Goal: Task Accomplishment & Management: Use online tool/utility

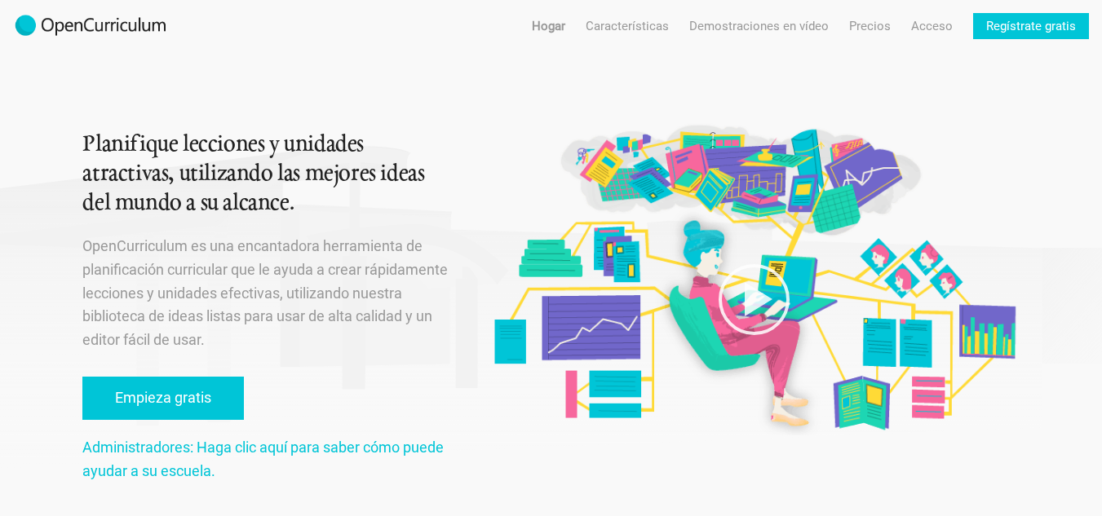
scroll to position [82, 0]
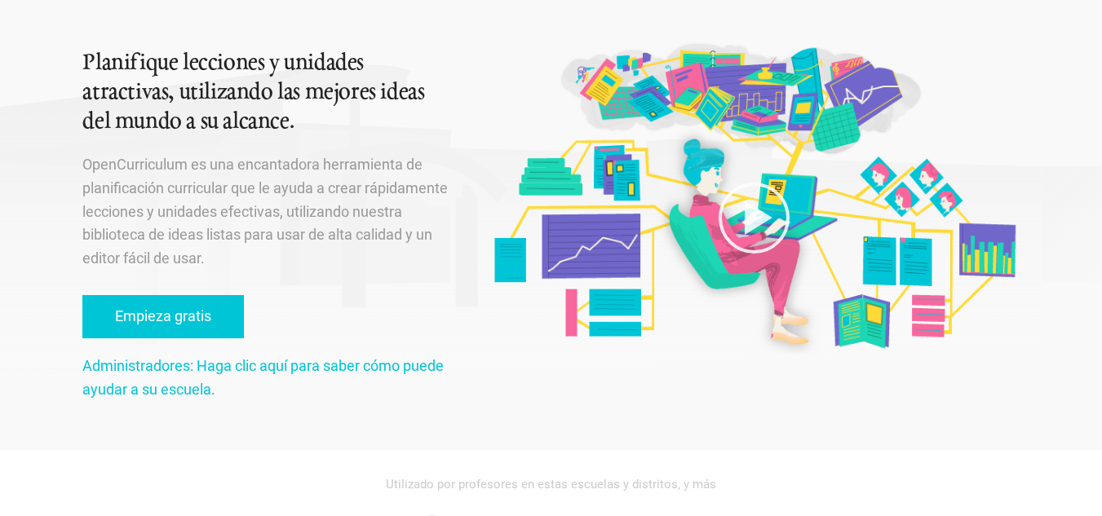
click at [151, 344] on div "Planifique lecciones y unidades atractivas, utilizando las mejores ideas del mu…" at bounding box center [266, 184] width 369 height 532
click at [151, 329] on link "Empieza gratis" at bounding box center [162, 316] width 161 height 43
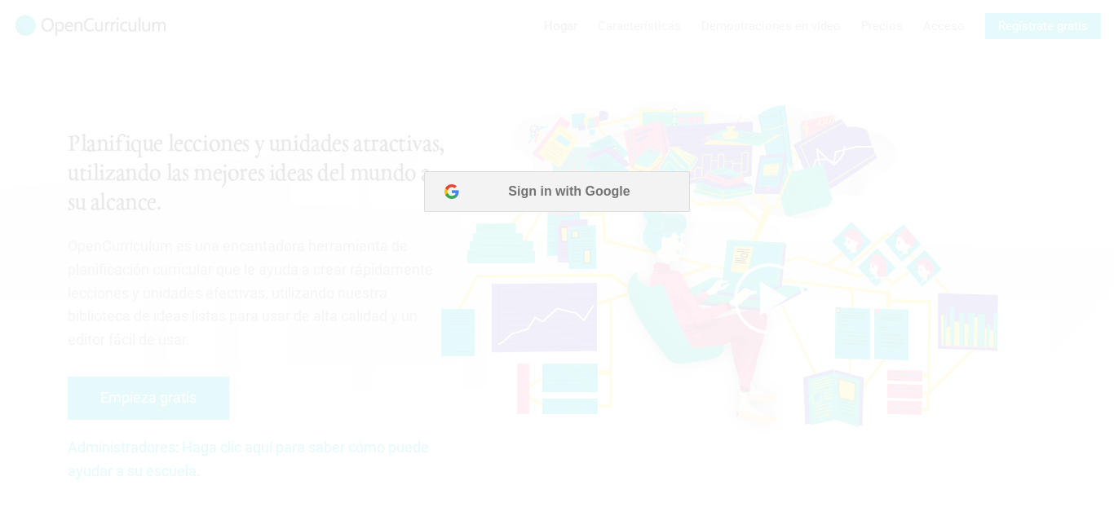
scroll to position [0, 0]
click at [559, 197] on font "Iniciar sesión con Google" at bounding box center [569, 191] width 159 height 14
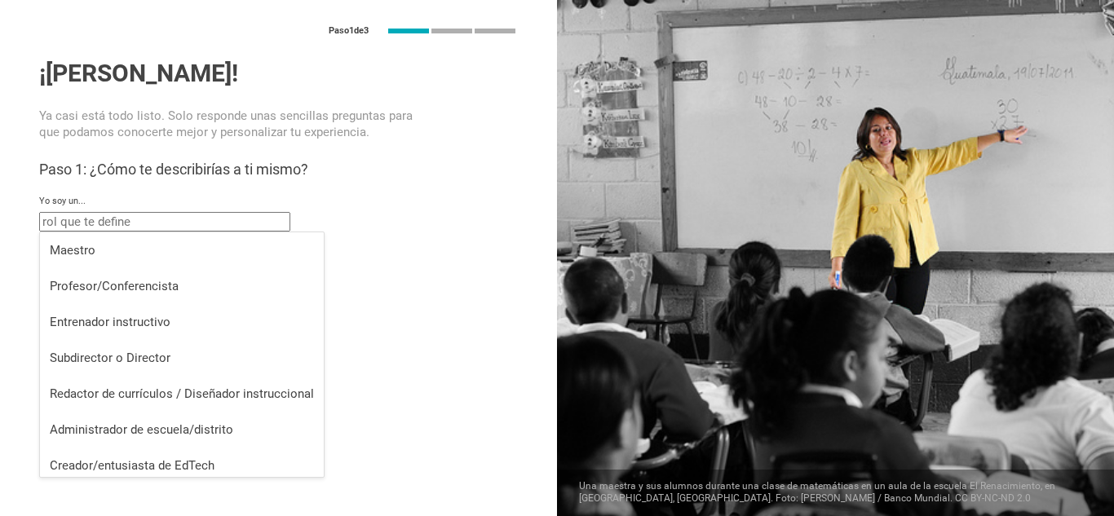
click at [156, 224] on input "text" at bounding box center [164, 222] width 251 height 20
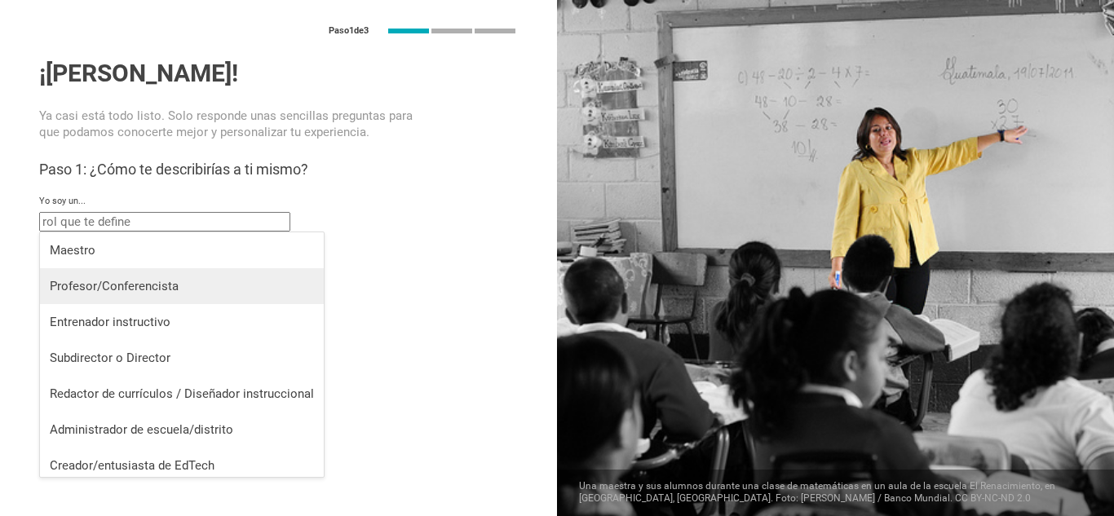
click at [181, 285] on div "Profesor/Conferencista" at bounding box center [182, 286] width 264 height 16
type input "Professor / Lecturer"
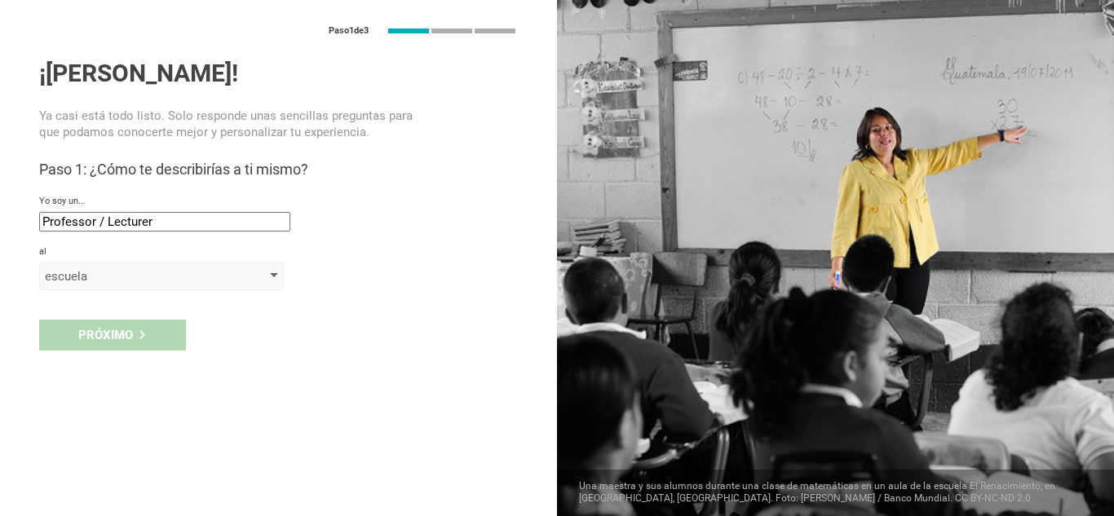
click at [166, 279] on div "escuela" at bounding box center [138, 276] width 187 height 16
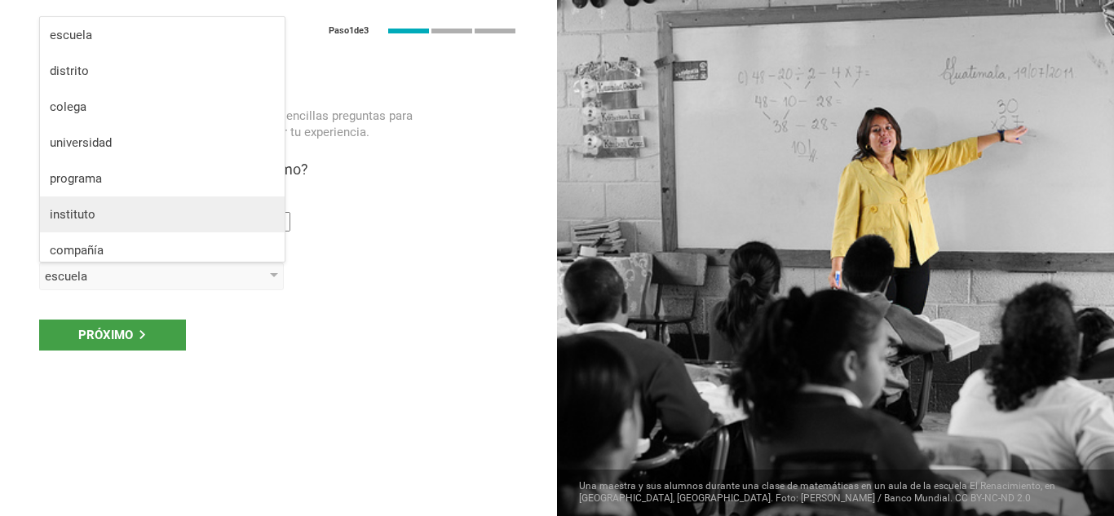
click at [159, 214] on div "instituto" at bounding box center [162, 214] width 225 height 16
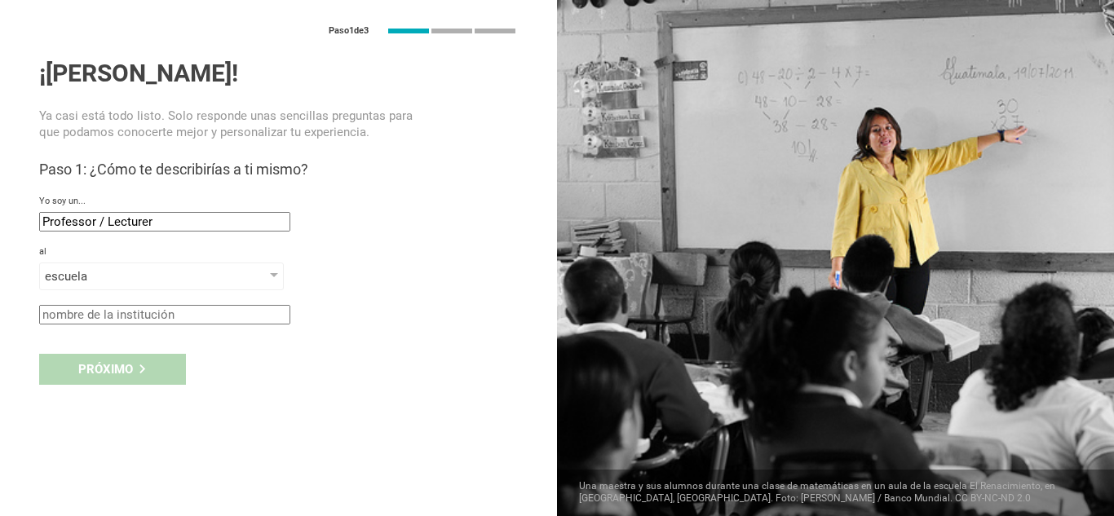
click at [153, 373] on div "Próximo" at bounding box center [278, 369] width 557 height 51
click at [155, 311] on input "text" at bounding box center [164, 315] width 251 height 20
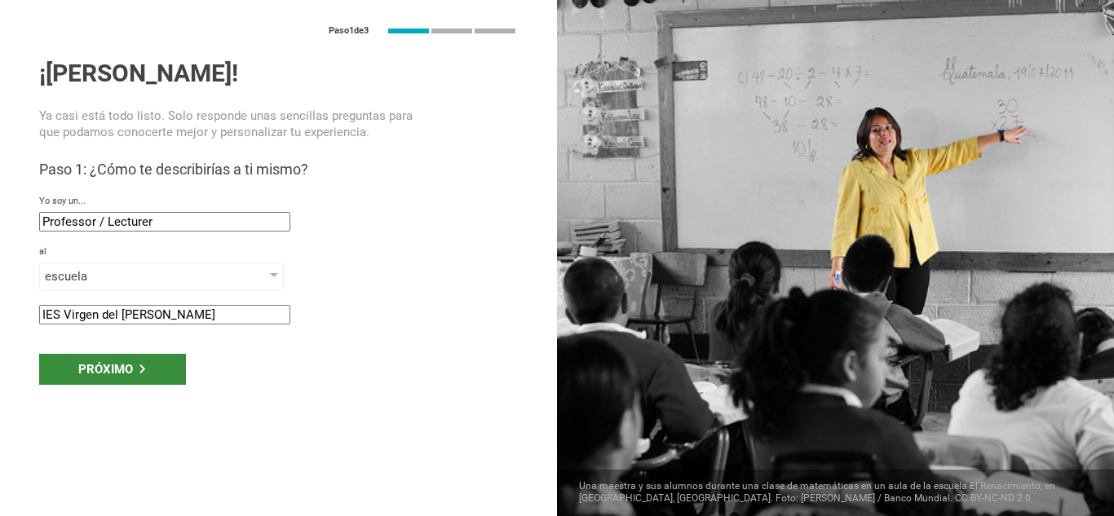
type input "IES Virgen del [PERSON_NAME]"
click at [158, 370] on div "Próximo" at bounding box center [112, 369] width 147 height 31
type input "[GEOGRAPHIC_DATA], [GEOGRAPHIC_DATA]"
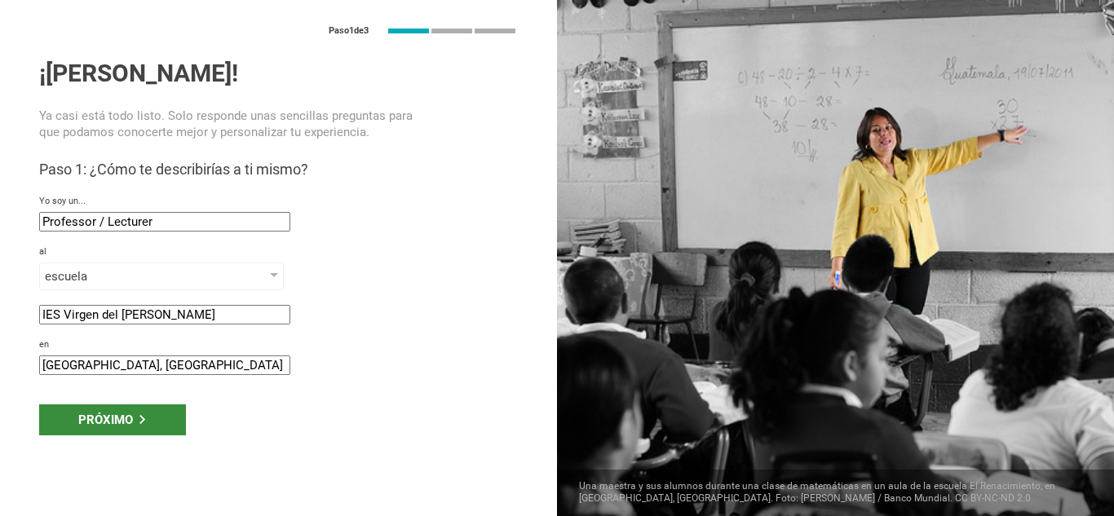
click at [155, 415] on div "Próximo" at bounding box center [112, 419] width 147 height 31
click at [113, 418] on font "Próximo" at bounding box center [105, 420] width 55 height 15
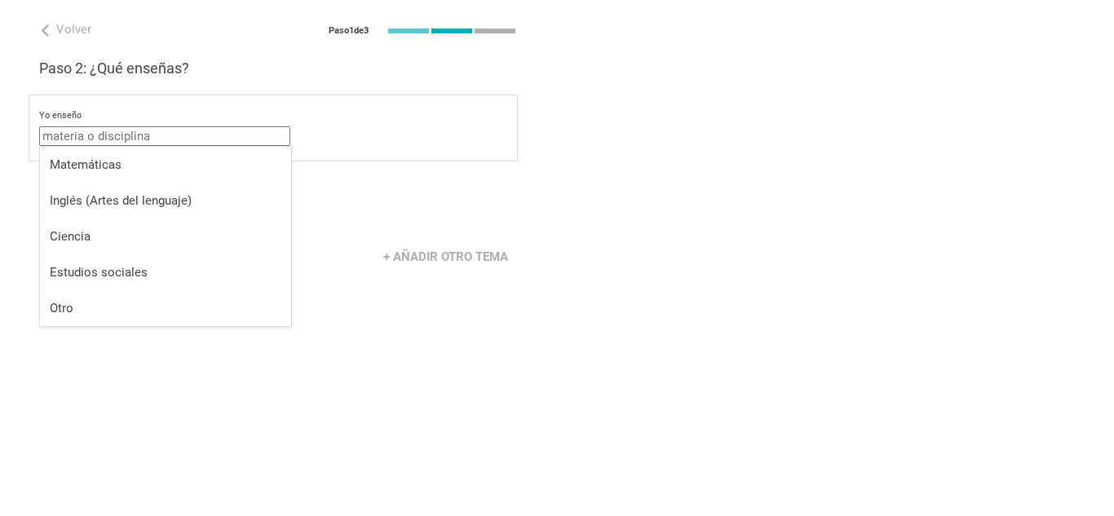
click at [179, 138] on input "text" at bounding box center [164, 136] width 251 height 20
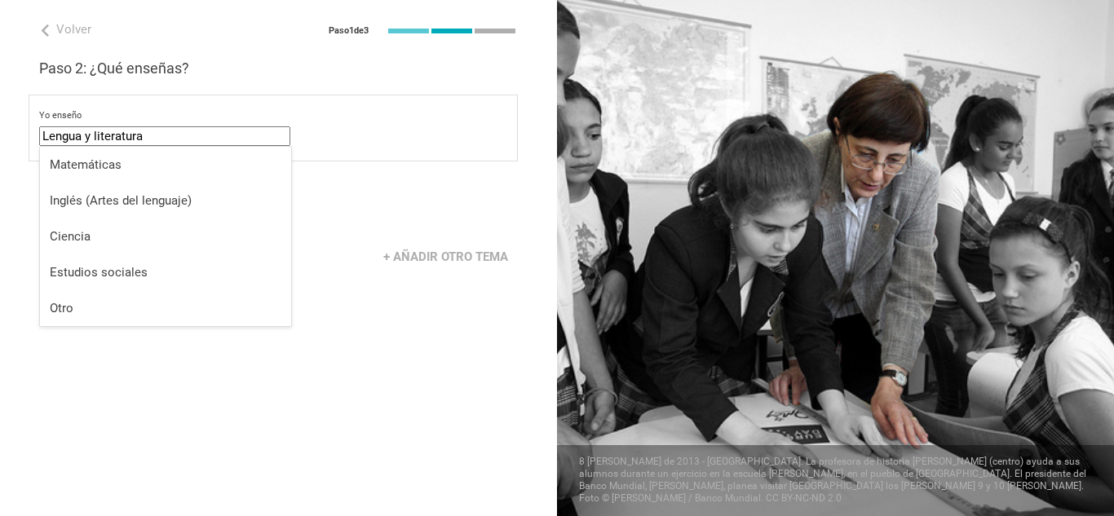
type input "Lengua y literatura"
click at [338, 316] on div "Volver Paso 1 de 3 ¡[PERSON_NAME]! Ya casi está todo listo. Solo responde unas …" at bounding box center [278, 258] width 557 height 516
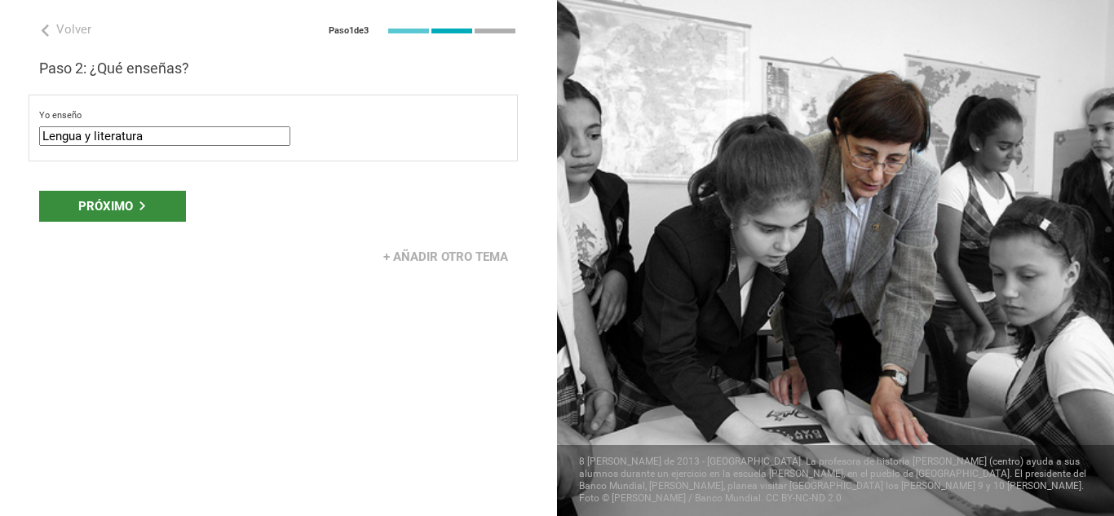
click at [104, 203] on font "Próximo" at bounding box center [105, 206] width 55 height 15
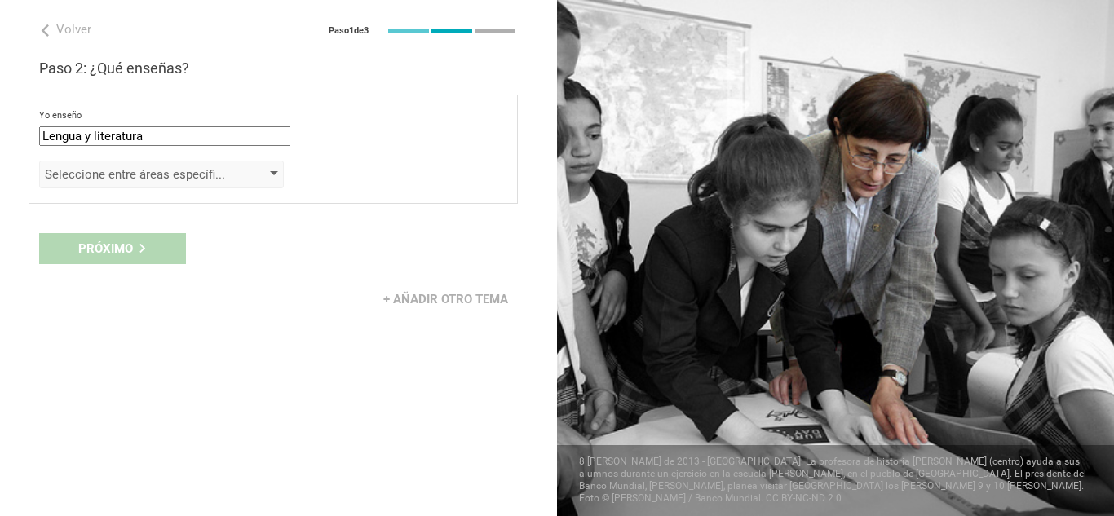
click at [151, 177] on font "Seleccione entre áreas específicas" at bounding box center [140, 174] width 190 height 15
click at [215, 177] on font "Seleccione entre áreas específicas" at bounding box center [140, 174] width 190 height 15
click at [146, 241] on div "Próximo" at bounding box center [278, 248] width 557 height 51
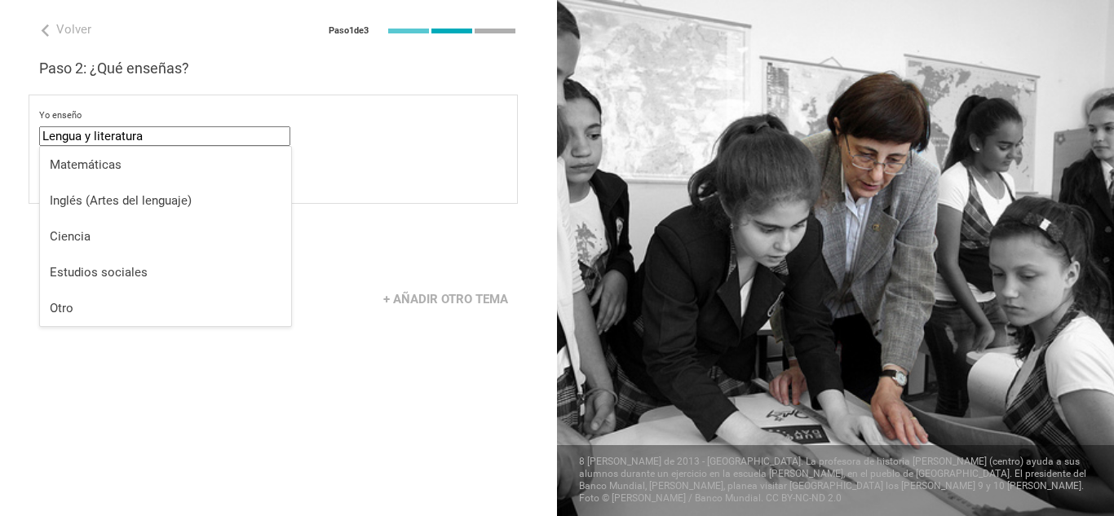
drag, startPoint x: 196, startPoint y: 135, endPoint x: 25, endPoint y: 126, distance: 170.7
click at [25, 126] on div "Volver Paso 1 de 3 ¡[PERSON_NAME]! Ya casi está todo listo. Solo responde unas …" at bounding box center [278, 258] width 557 height 516
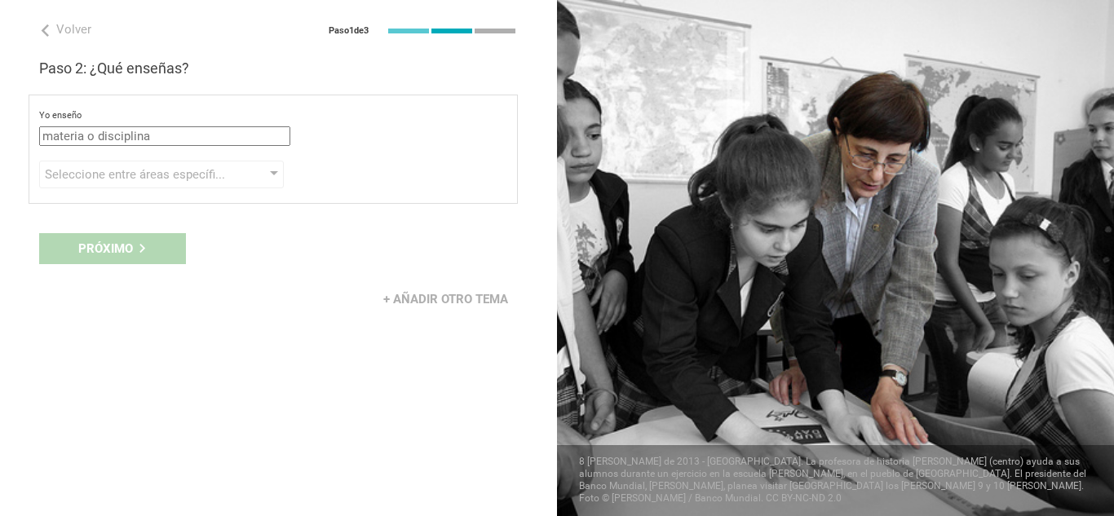
click at [143, 135] on input "text" at bounding box center [164, 136] width 251 height 20
click at [196, 135] on input "text" at bounding box center [164, 136] width 251 height 20
click at [159, 175] on font "Seleccione entre áreas específicas" at bounding box center [140, 174] width 190 height 15
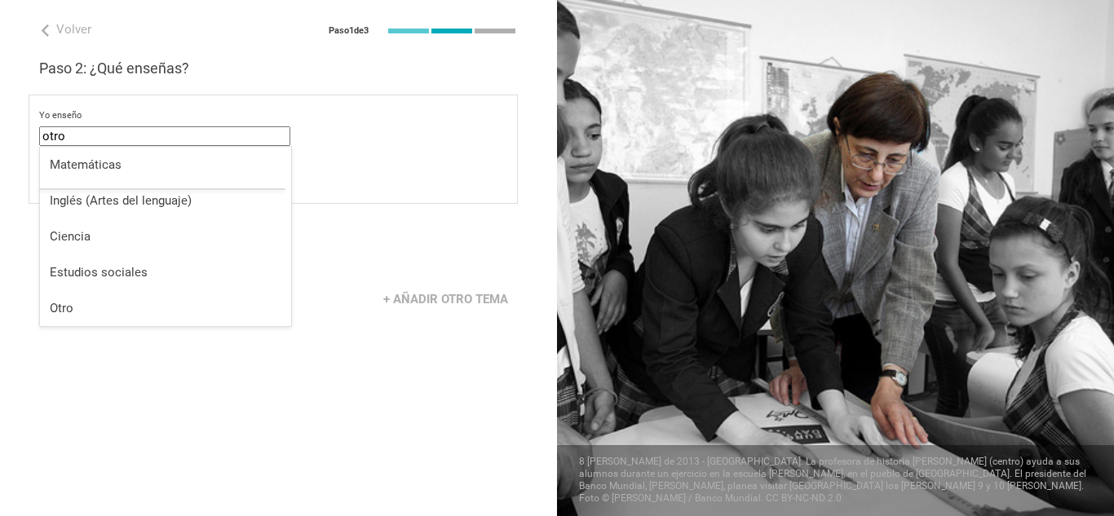
click at [93, 135] on input "otro" at bounding box center [164, 136] width 251 height 20
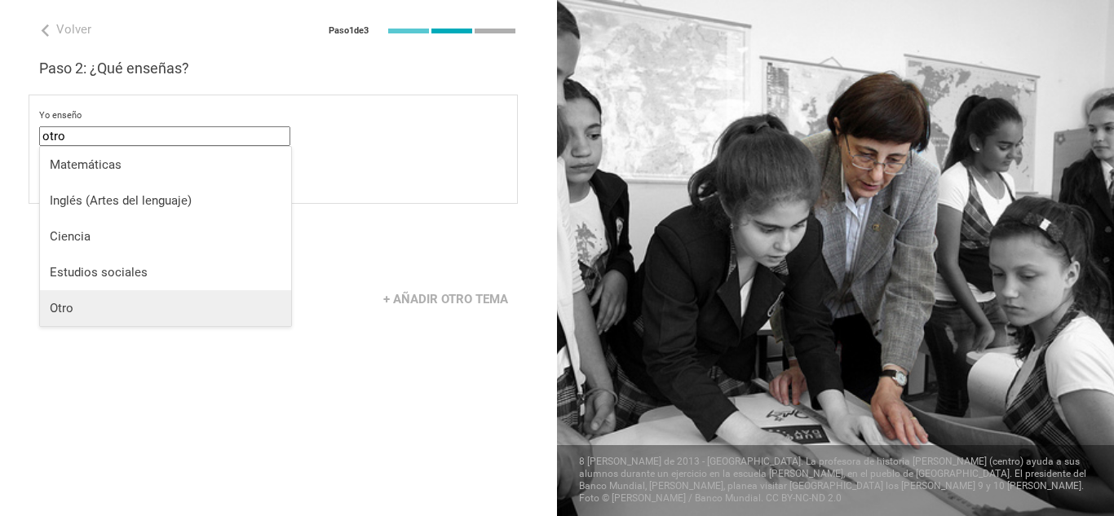
click at [93, 310] on div "Otro" at bounding box center [166, 308] width 232 height 16
type input "Other"
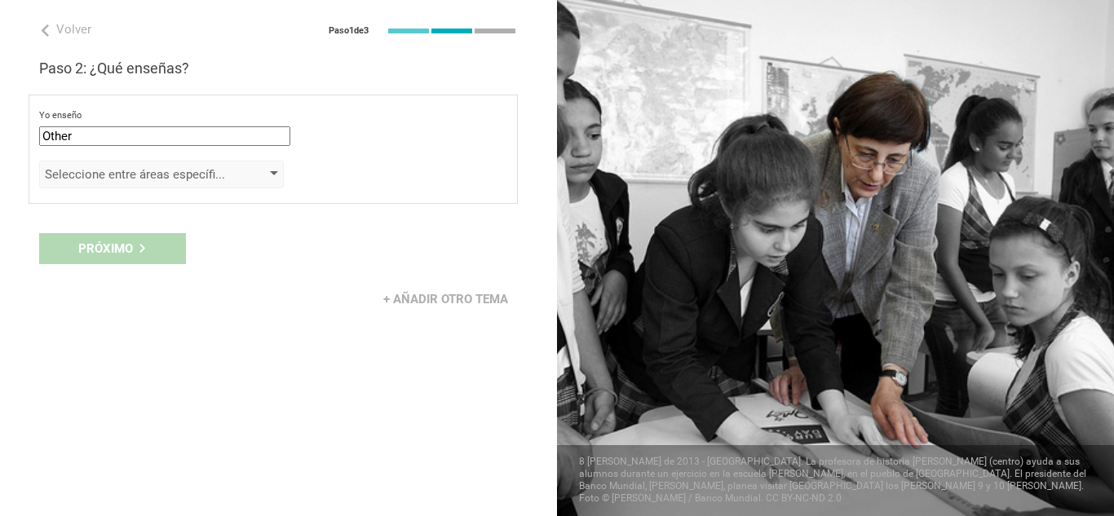
click at [156, 175] on font "Seleccione entre áreas específicas" at bounding box center [140, 174] width 190 height 15
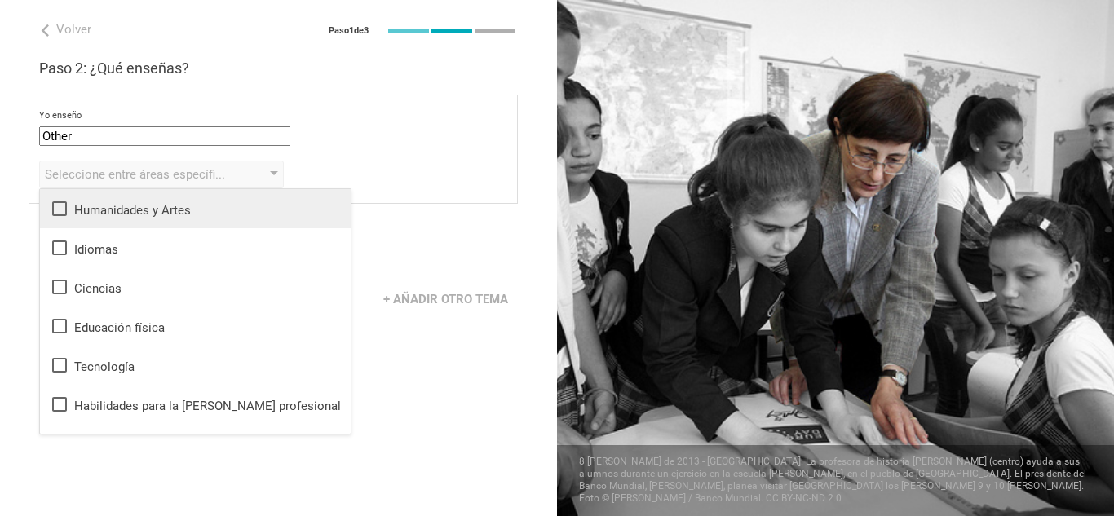
click at [161, 202] on div "Humanidades y Artes" at bounding box center [195, 209] width 291 height 20
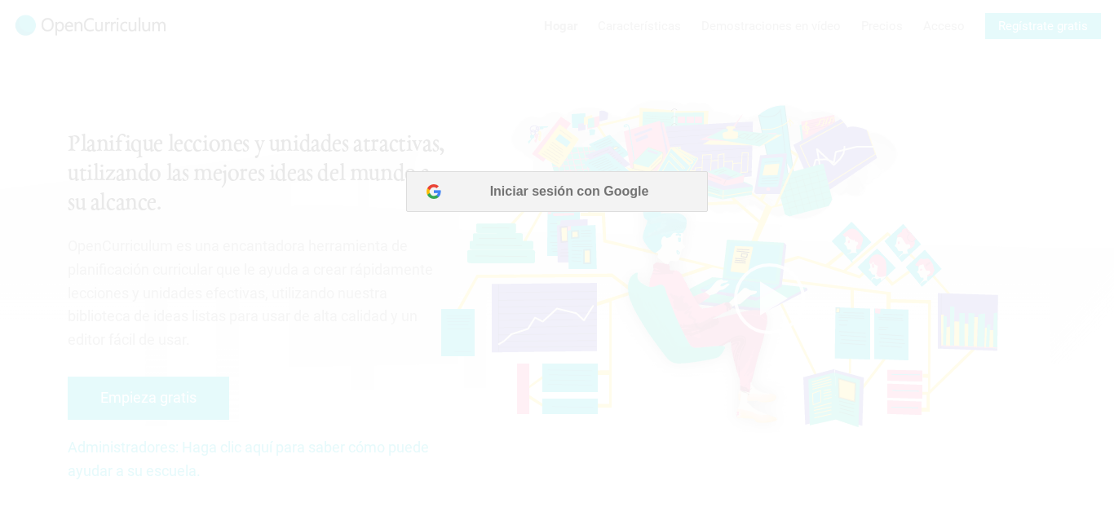
click at [590, 185] on div at bounding box center [557, 258] width 1114 height 516
click at [550, 189] on div at bounding box center [557, 258] width 1114 height 516
click at [517, 201] on div at bounding box center [557, 258] width 1114 height 516
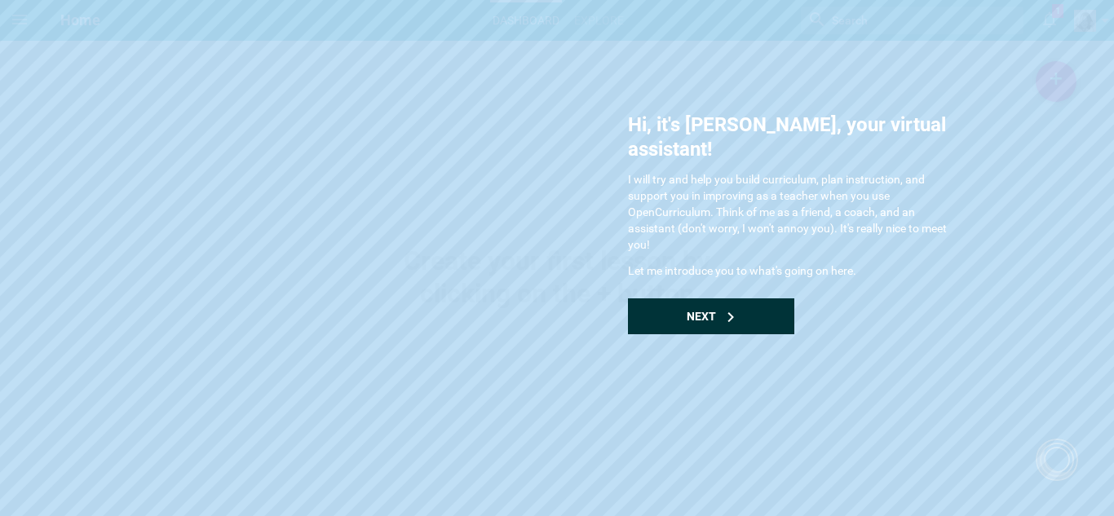
click at [756, 298] on div "Next" at bounding box center [711, 316] width 166 height 36
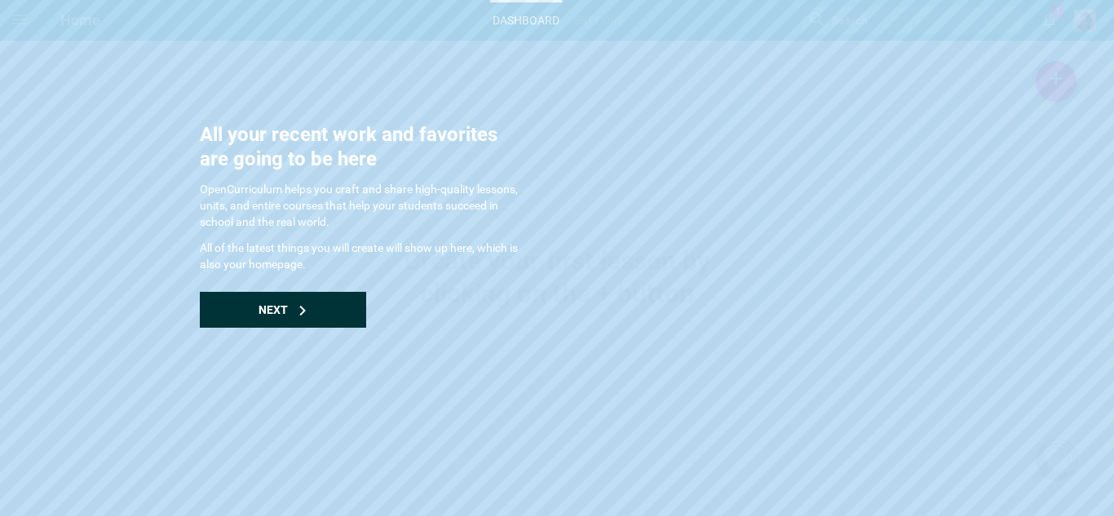
click at [311, 309] on div "Next" at bounding box center [283, 310] width 166 height 36
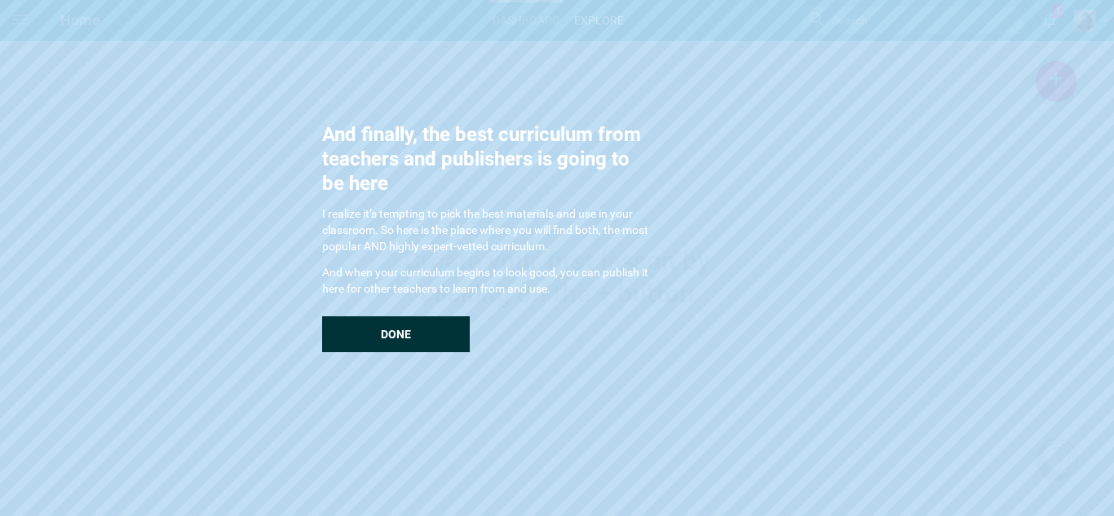
click at [404, 321] on div "Done" at bounding box center [396, 334] width 148 height 36
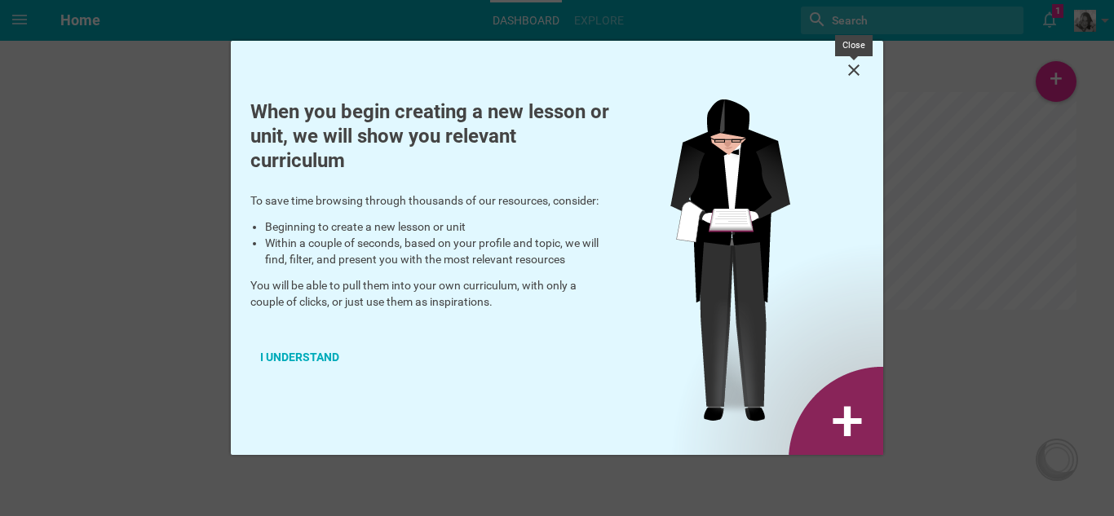
click at [854, 73] on icon at bounding box center [854, 70] width 20 height 20
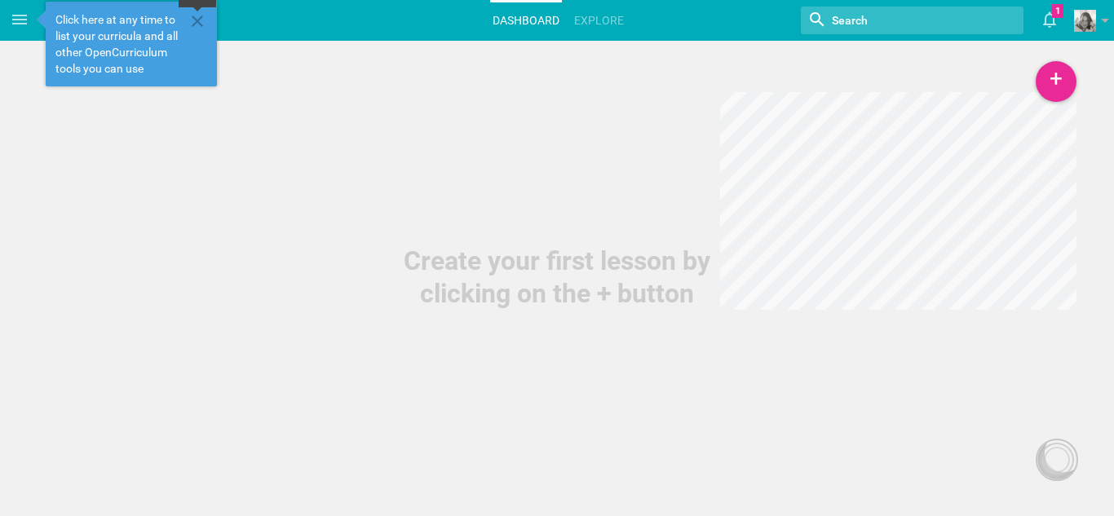
click at [197, 20] on icon at bounding box center [197, 20] width 11 height 11
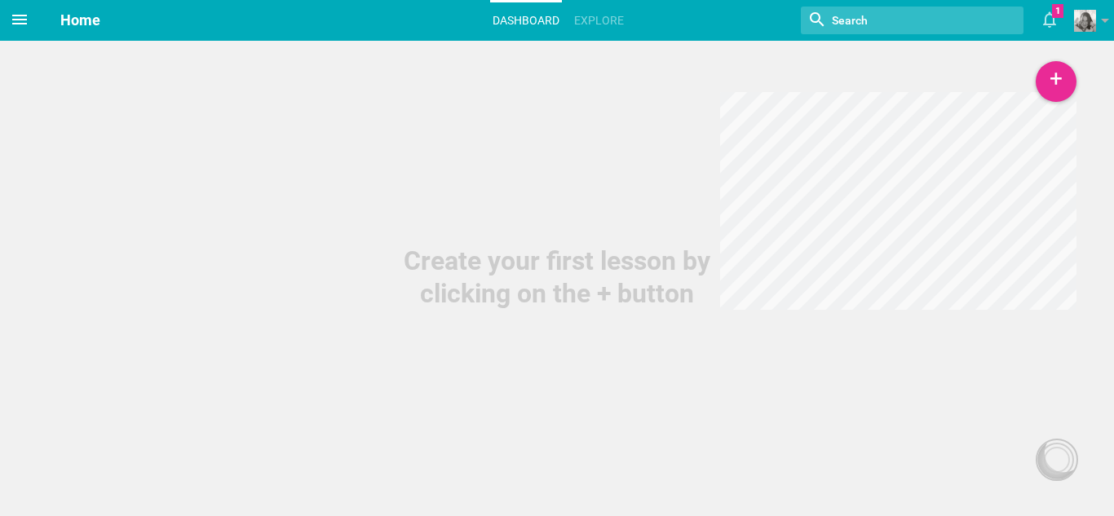
click at [9, 18] on span at bounding box center [19, 19] width 39 height 39
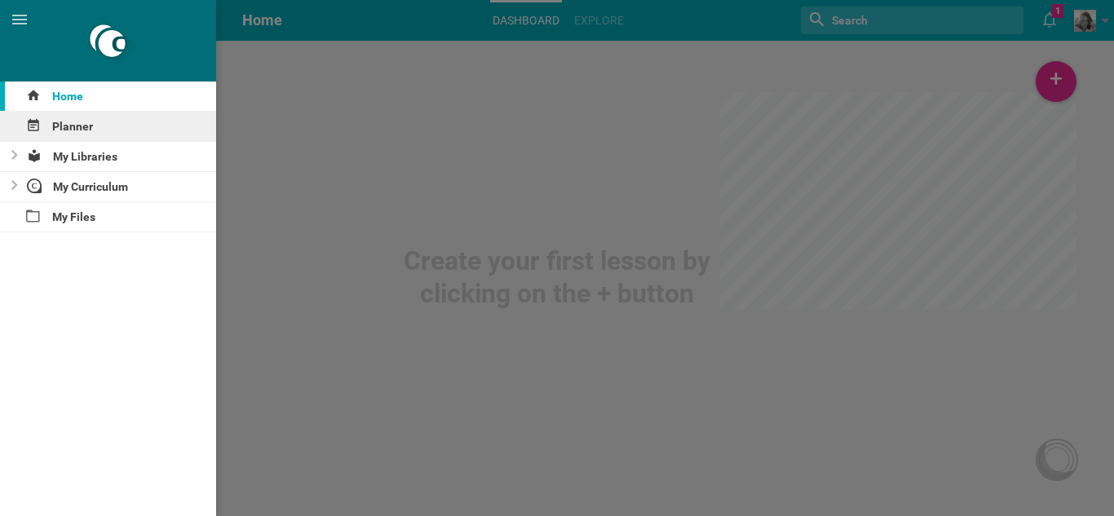
click at [75, 128] on div "Planner" at bounding box center [108, 126] width 216 height 29
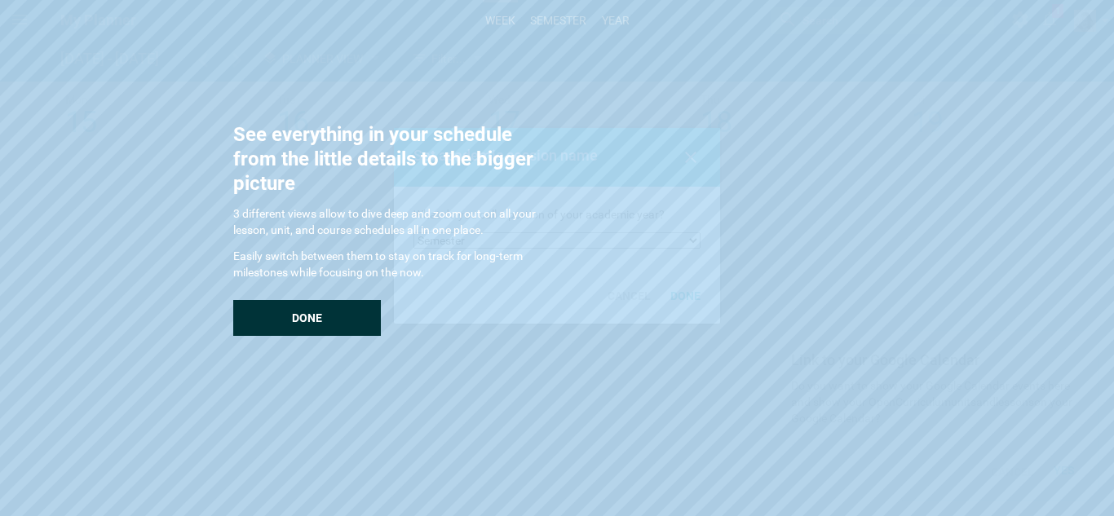
click at [307, 313] on span "Done" at bounding box center [307, 317] width 30 height 13
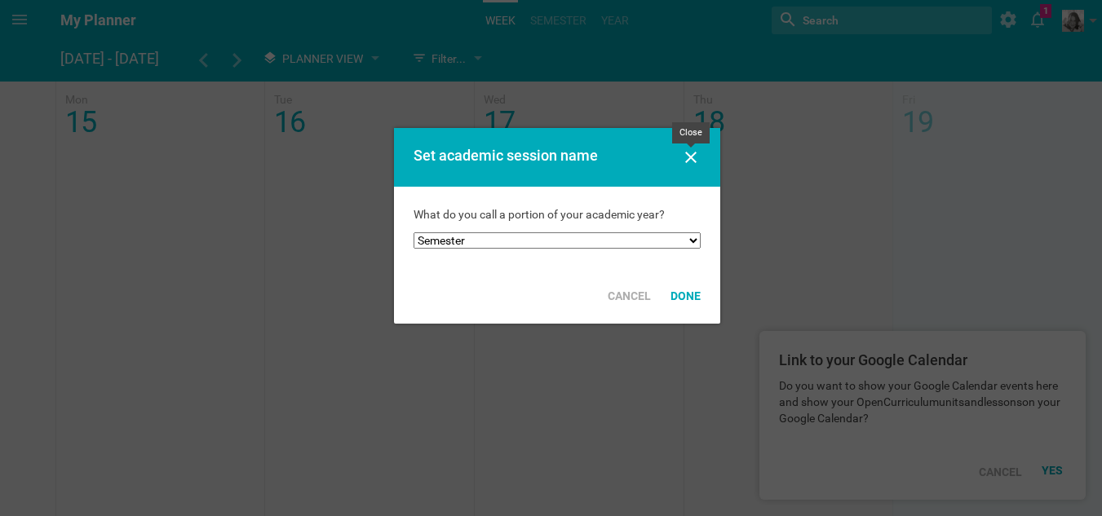
click at [690, 161] on icon at bounding box center [691, 158] width 20 height 20
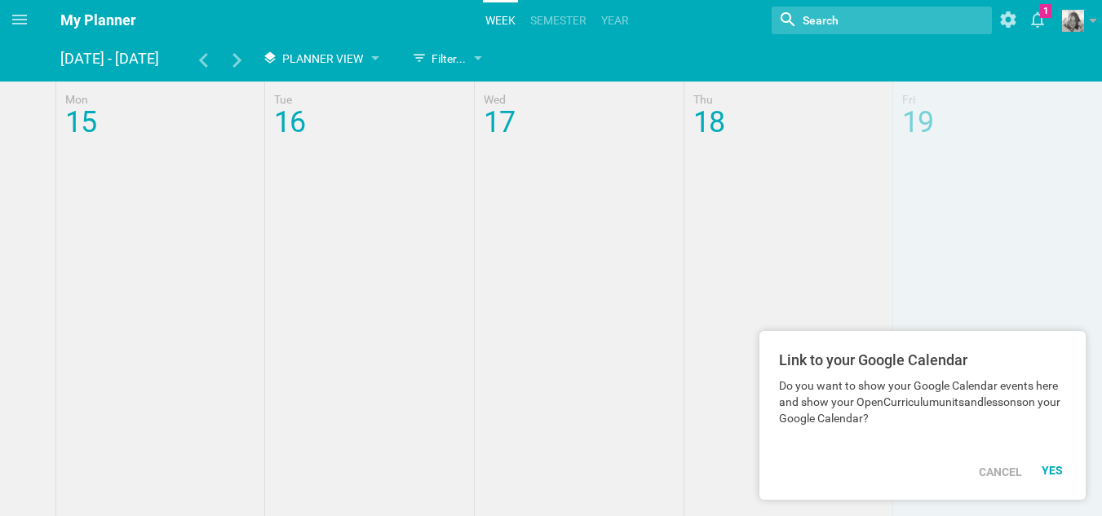
click at [124, 167] on div at bounding box center [551, 489] width 1102 height 815
click at [1053, 466] on div "YES" at bounding box center [1053, 470] width 24 height 13
click at [1058, 466] on div "YES" at bounding box center [1053, 470] width 24 height 13
click at [347, 53] on span "Planner View" at bounding box center [322, 58] width 81 height 13
click at [347, 126] on li "Planner View" at bounding box center [321, 127] width 135 height 36
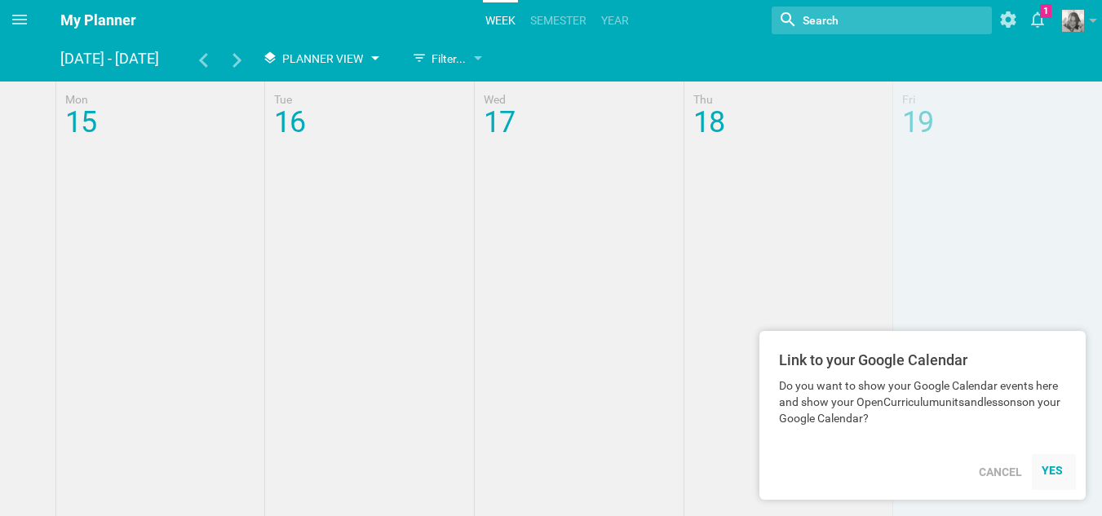
click at [351, 52] on span "Planner View" at bounding box center [322, 58] width 81 height 13
click at [353, 90] on li "Calendar View" at bounding box center [321, 91] width 135 height 36
click at [356, 54] on span "Calendar View" at bounding box center [325, 58] width 87 height 13
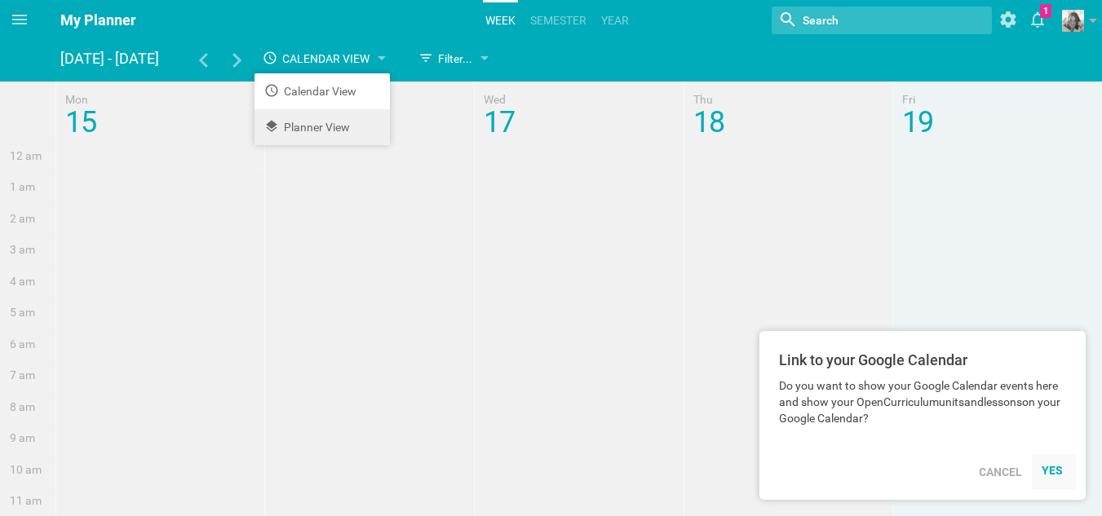
click at [349, 121] on li "Planner View" at bounding box center [321, 127] width 135 height 36
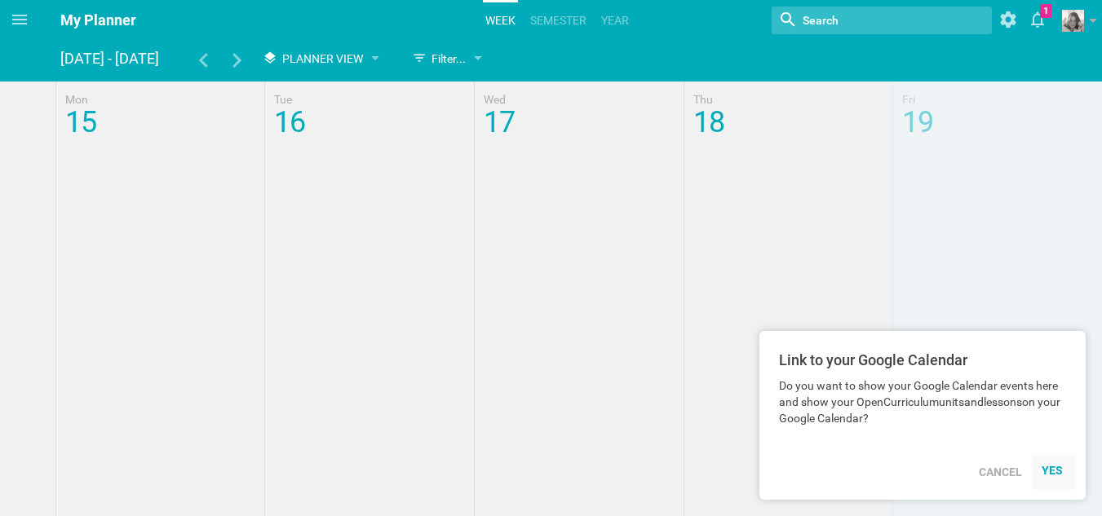
drag, startPoint x: 81, startPoint y: 150, endPoint x: 185, endPoint y: 212, distance: 121.4
click at [185, 213] on div at bounding box center [551, 489] width 1102 height 815
click at [101, 149] on div at bounding box center [551, 489] width 1102 height 815
click at [1010, 473] on div "Cancel" at bounding box center [1000, 472] width 63 height 36
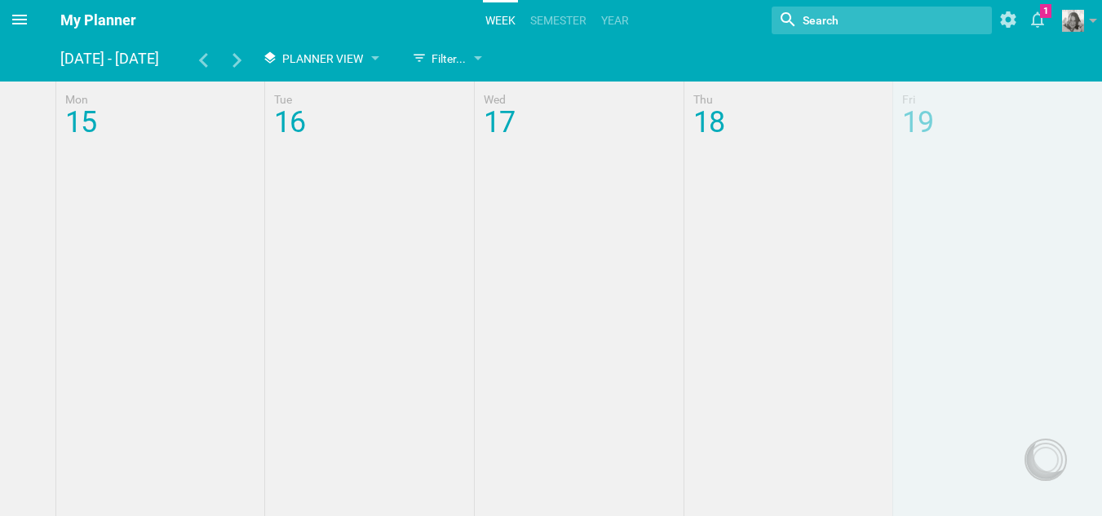
click at [16, 8] on span at bounding box center [19, 19] width 39 height 39
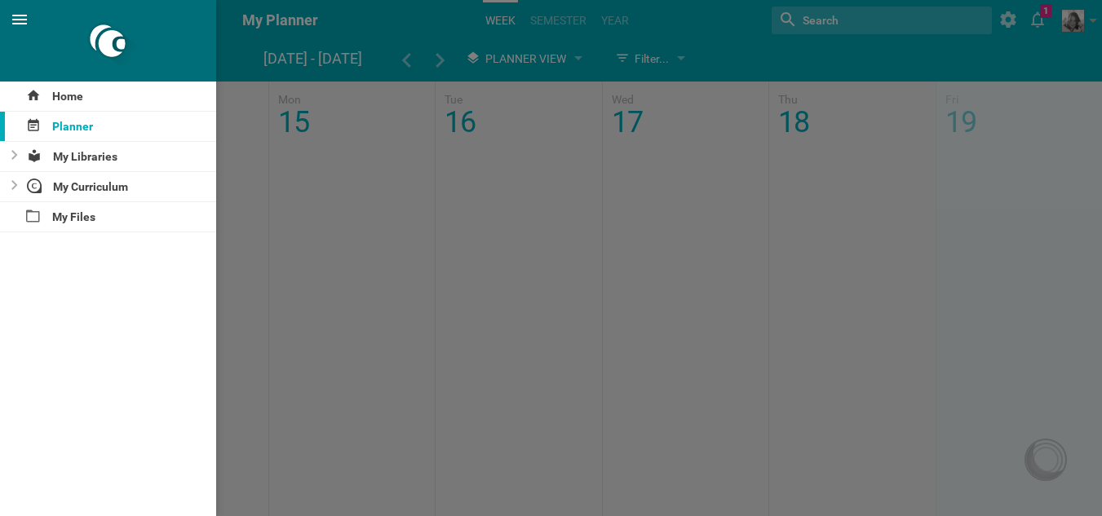
click at [16, 8] on span at bounding box center [19, 19] width 39 height 39
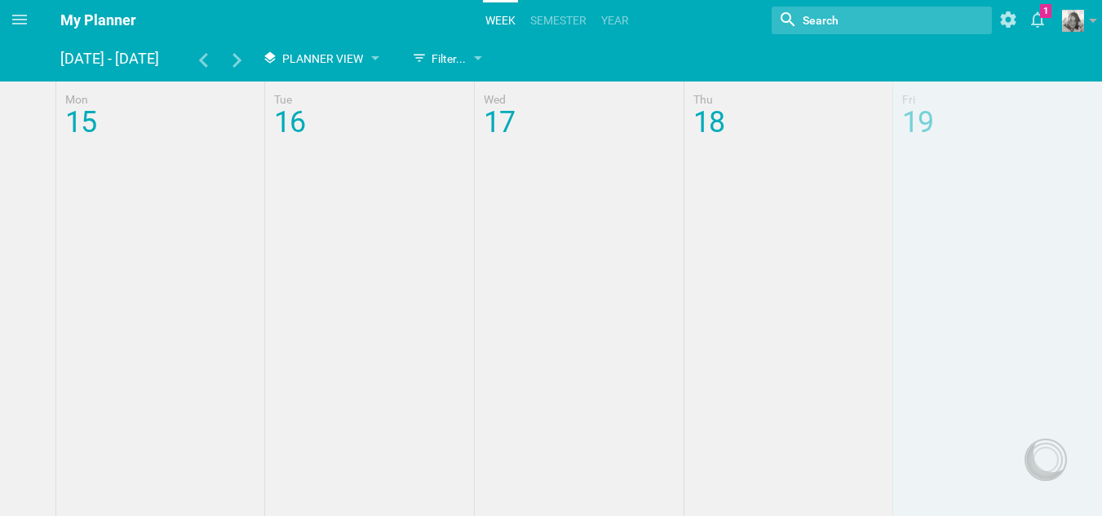
drag, startPoint x: 121, startPoint y: 152, endPoint x: 117, endPoint y: 142, distance: 10.6
click at [117, 142] on div at bounding box center [551, 113] width 1102 height 62
click at [1038, 450] on div at bounding box center [1045, 460] width 26 height 26
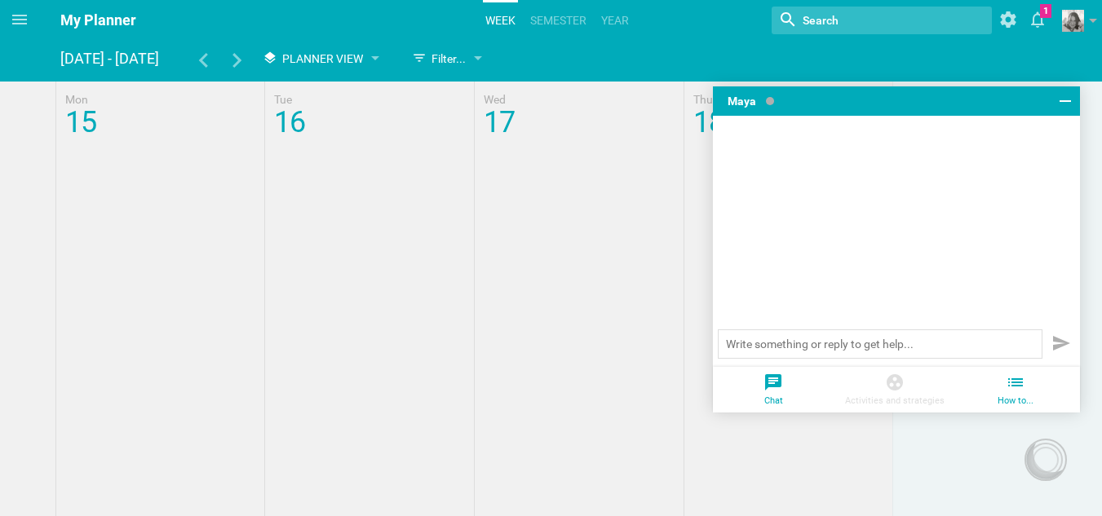
click at [1018, 391] on icon at bounding box center [1015, 383] width 20 height 20
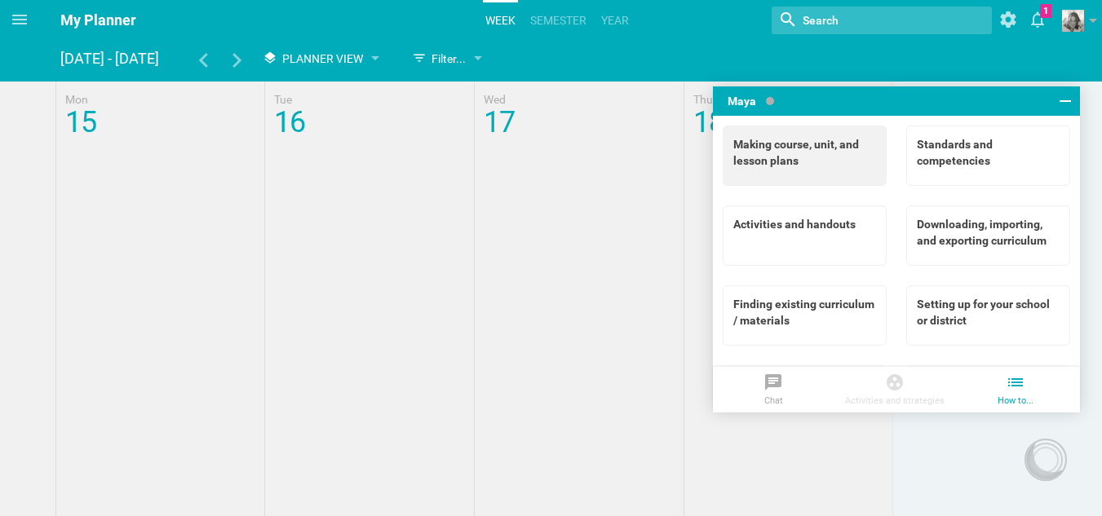
click at [828, 163] on div "Making course, unit, and lesson plans" at bounding box center [804, 152] width 143 height 33
